Goal: Transaction & Acquisition: Purchase product/service

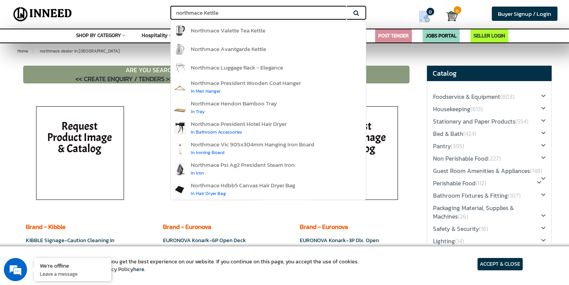
type input "northmace Kettle"
click at [347, 6] on button "Search" at bounding box center [356, 13] width 19 height 14
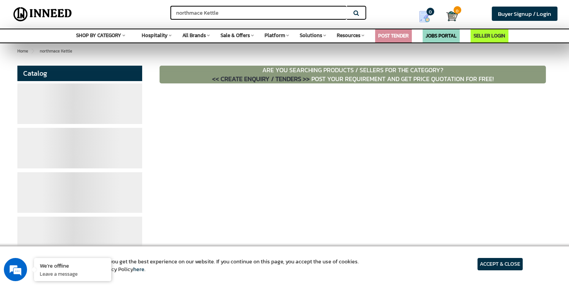
click at [223, 15] on input "northmace Kettle" at bounding box center [258, 13] width 176 height 14
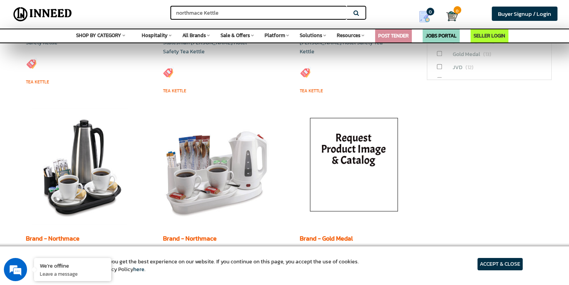
scroll to position [232, 0]
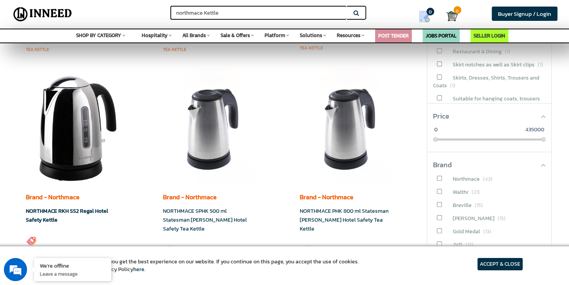
click at [72, 211] on link "NORTHMACE RKH SS2 Regal Hotel Safety Kettle" at bounding box center [67, 215] width 82 height 17
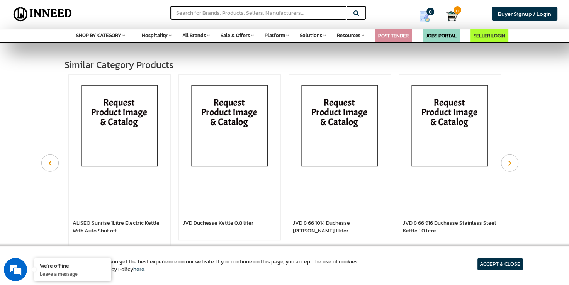
scroll to position [309, 0]
